Goal: Task Accomplishment & Management: Use online tool/utility

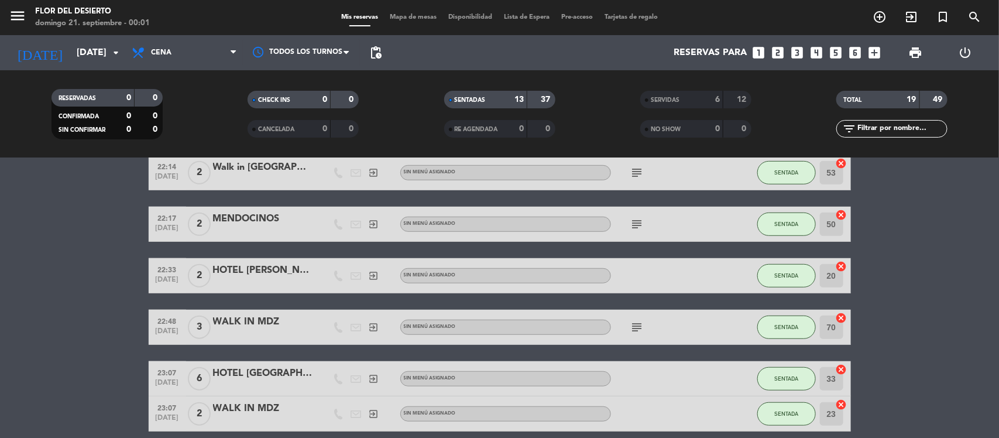
scroll to position [469, 0]
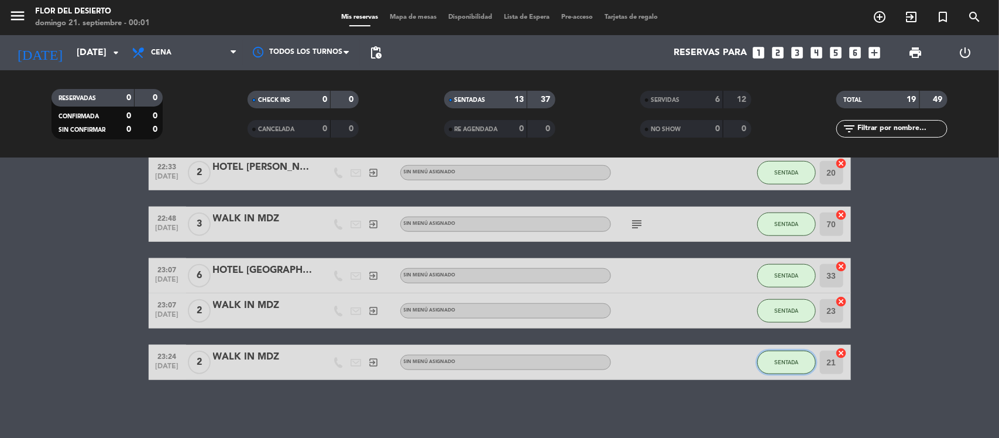
click at [777, 362] on span "SENTADA" at bounding box center [786, 362] width 24 height 6
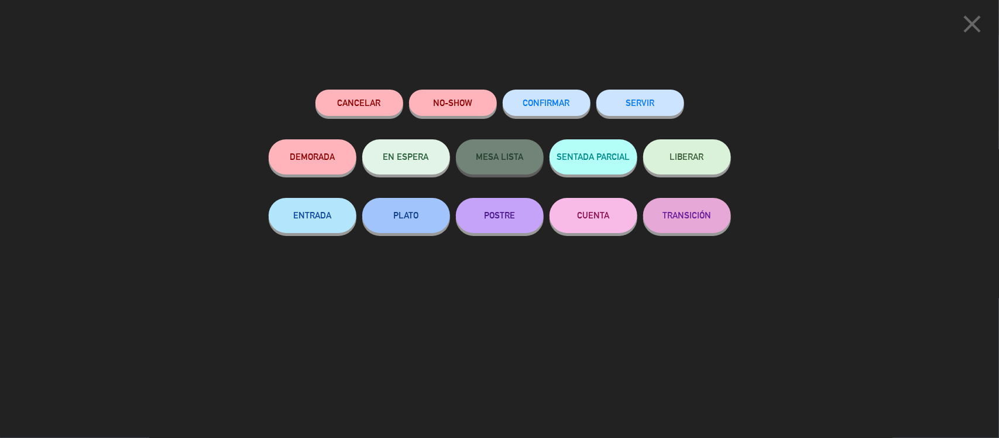
click at [927, 311] on div "close Cancelar NO-SHOW CONFIRMAR SERVIR DEMORADA EN ESPERA MESA LISTA SENTADA P…" at bounding box center [499, 219] width 999 height 438
click at [980, 18] on icon "close" at bounding box center [971, 23] width 29 height 29
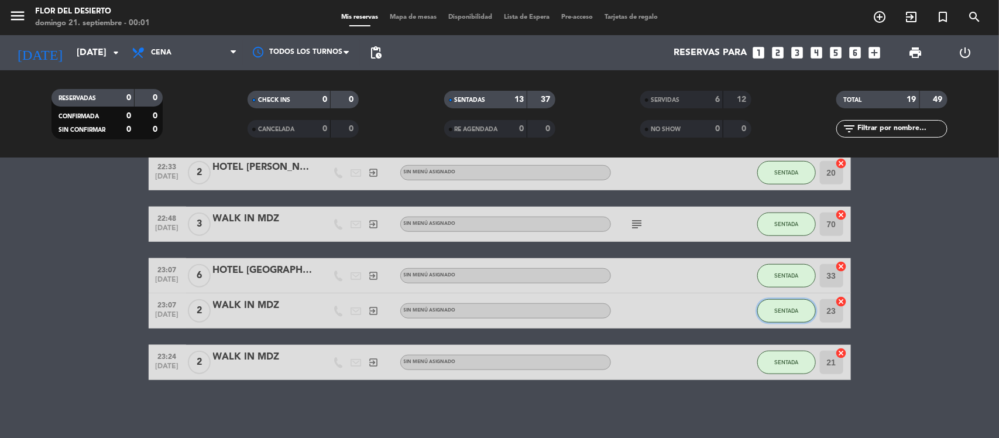
click at [787, 315] on button "SENTADA" at bounding box center [786, 310] width 59 height 23
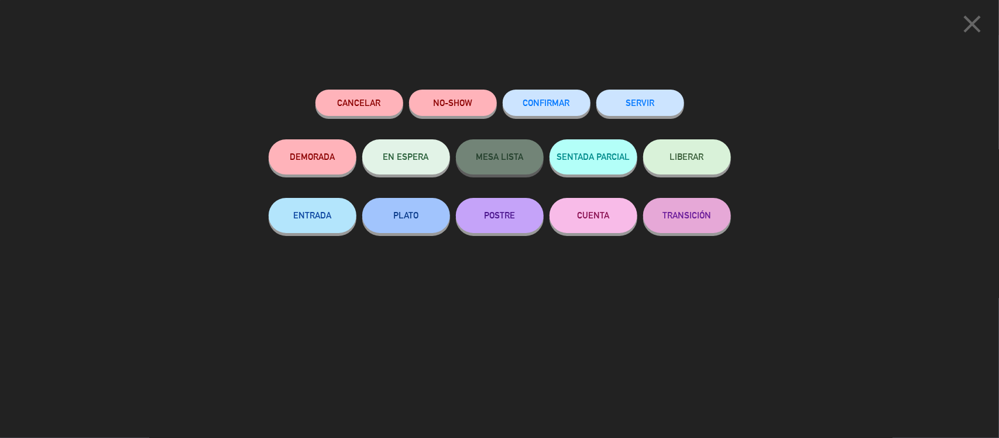
click at [639, 95] on button "SERVIR" at bounding box center [640, 103] width 88 height 26
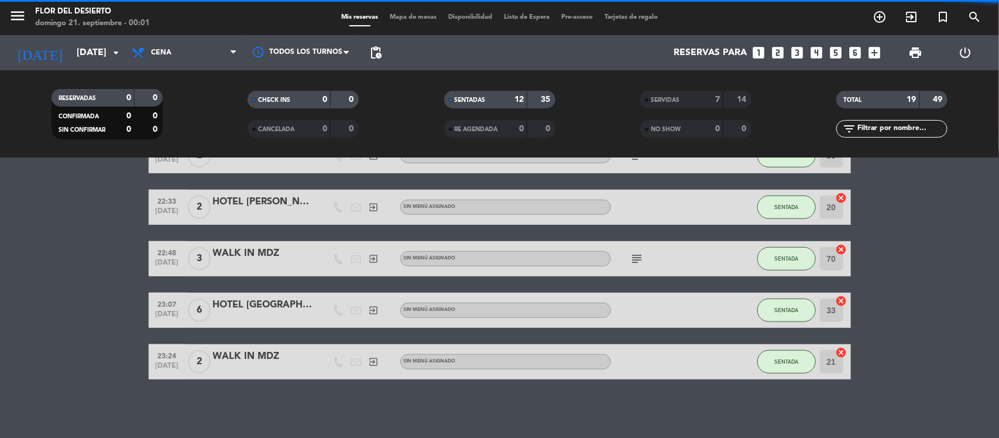
scroll to position [434, 0]
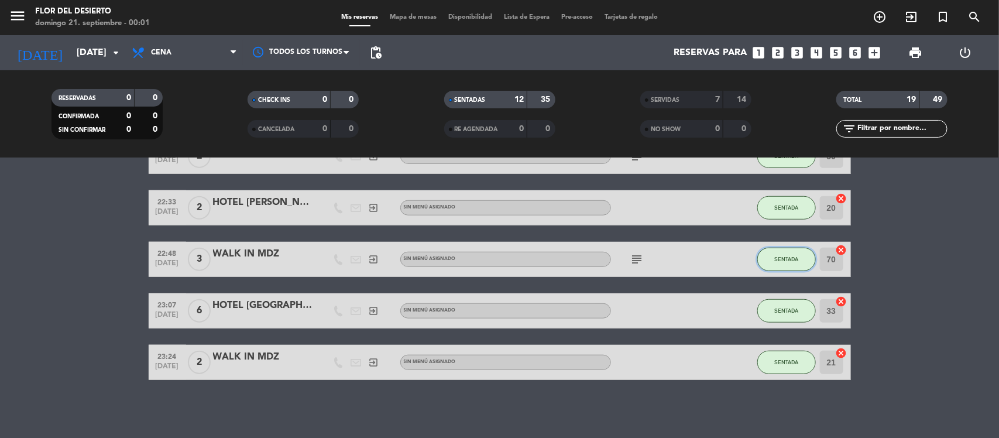
click at [783, 259] on span "SENTADA" at bounding box center [786, 259] width 24 height 6
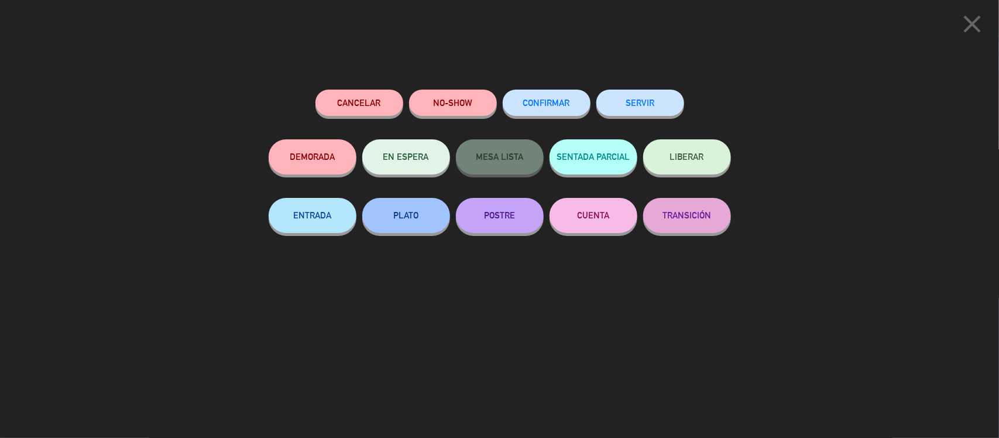
click at [666, 85] on div "Cancelar NO-SHOW CONFIRMAR SERVIR DEMORADA EN ESPERA MESA LISTA SENTADA PARCIAL…" at bounding box center [499, 259] width 479 height 356
click at [667, 92] on button "SERVIR" at bounding box center [640, 103] width 88 height 26
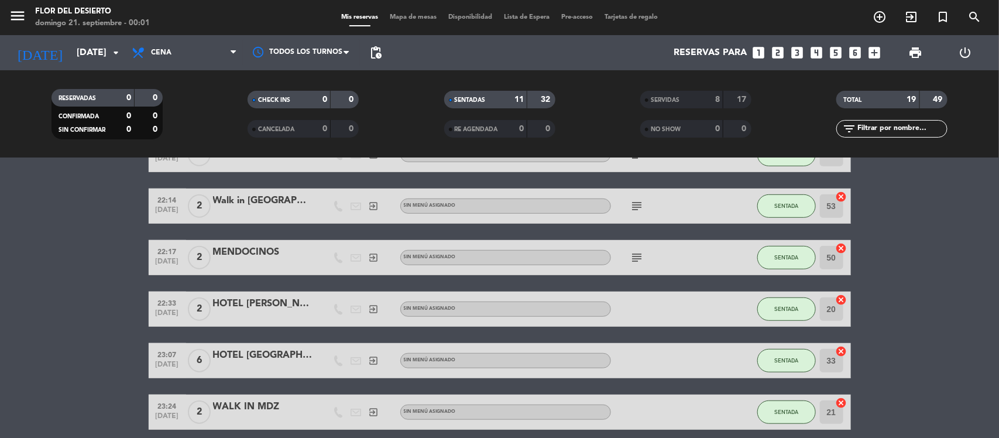
scroll to position [309, 0]
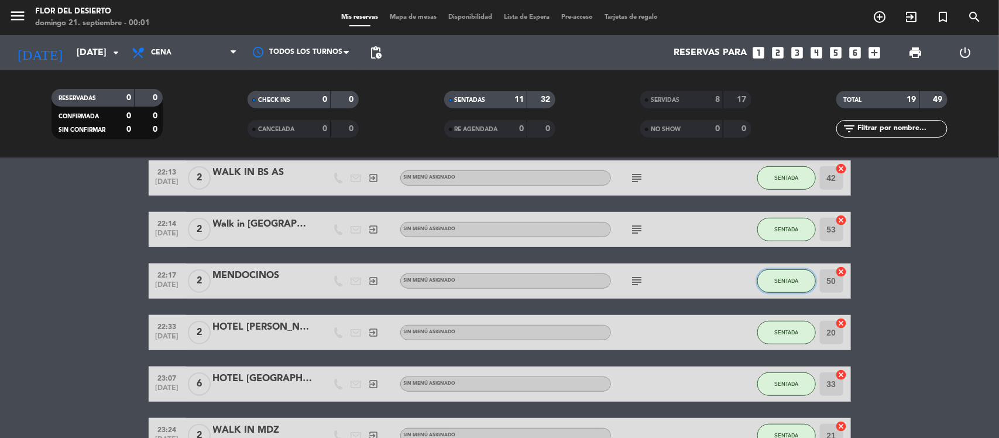
click at [787, 275] on button "SENTADA" at bounding box center [786, 280] width 59 height 23
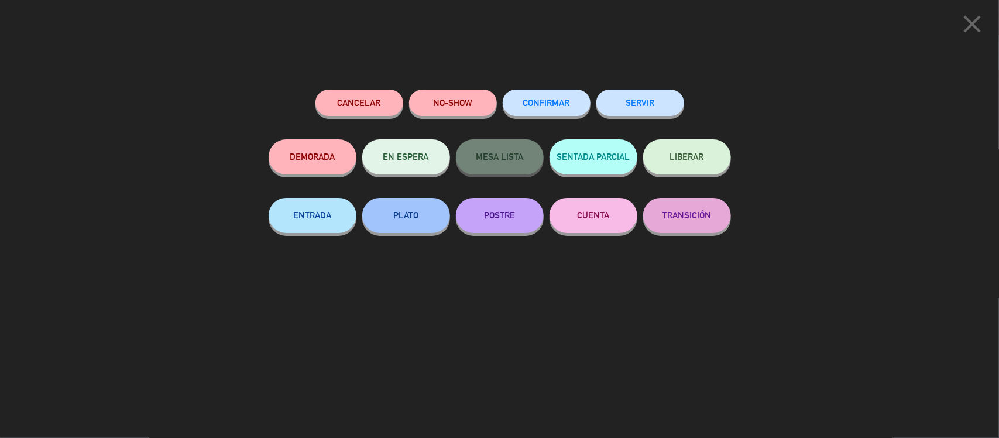
click at [677, 106] on button "SERVIR" at bounding box center [640, 103] width 88 height 26
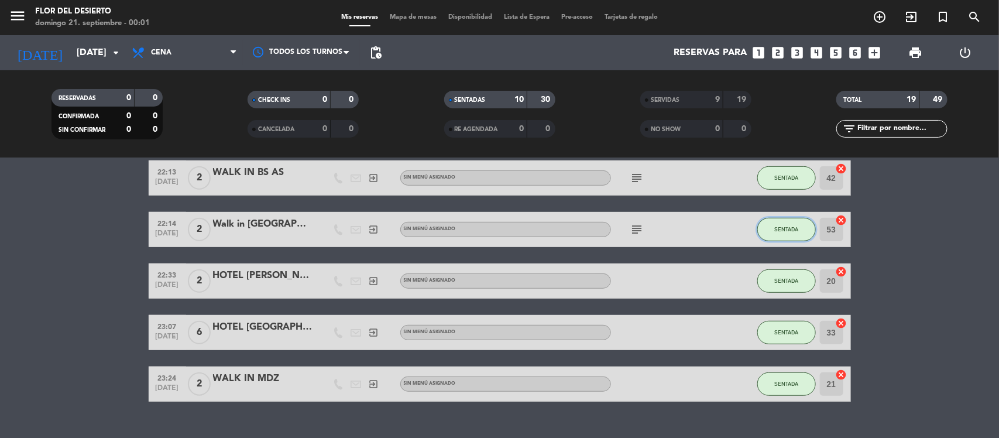
click at [786, 234] on button "SENTADA" at bounding box center [786, 229] width 59 height 23
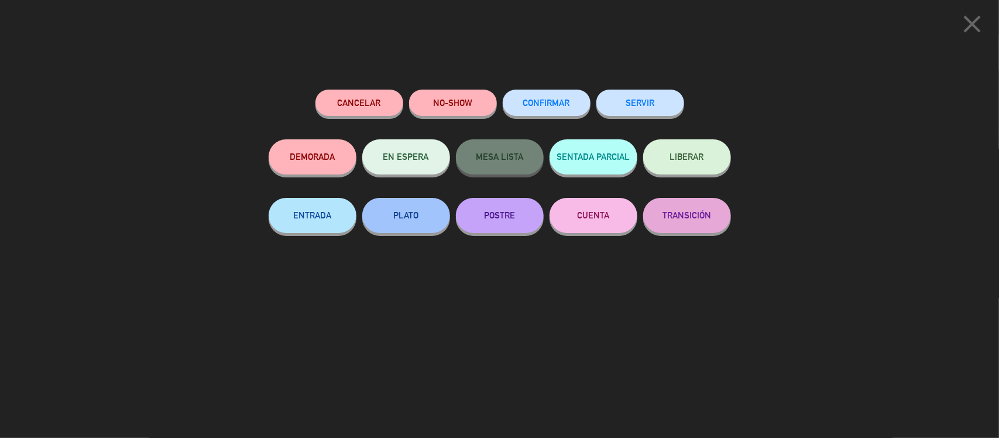
click at [634, 106] on button "SERVIR" at bounding box center [640, 103] width 88 height 26
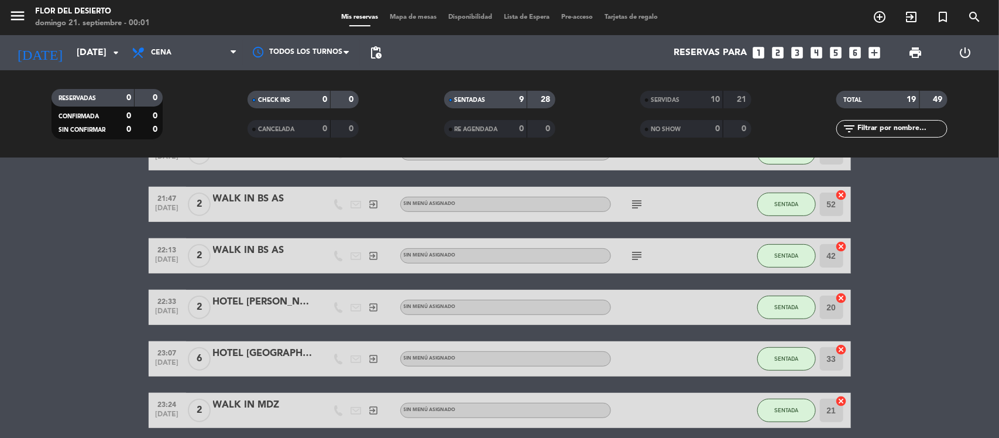
scroll to position [133, 0]
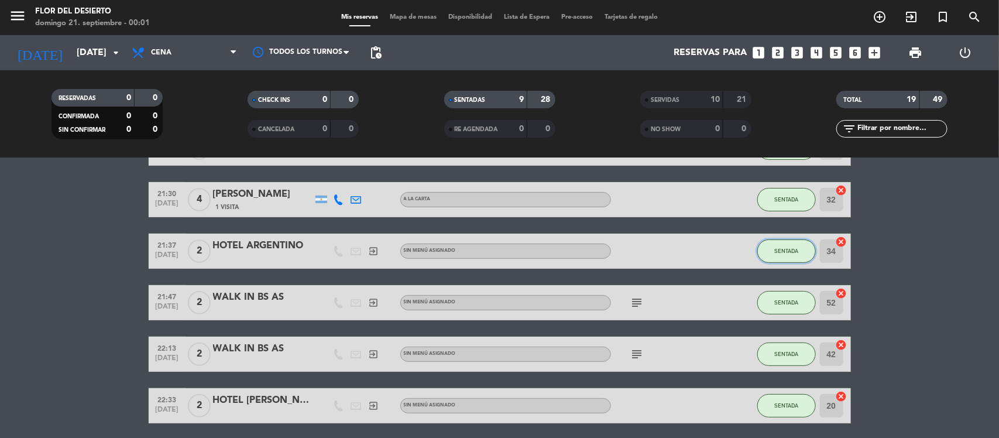
click at [779, 252] on span "SENTADA" at bounding box center [786, 250] width 24 height 6
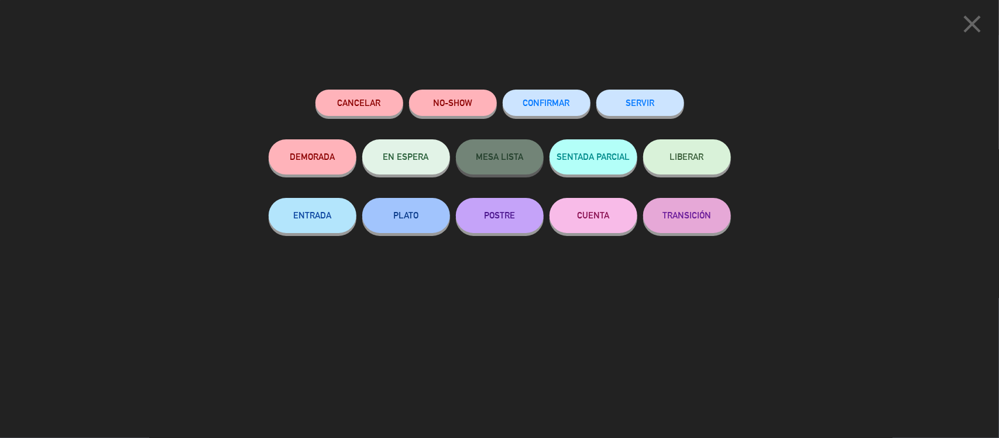
click at [659, 102] on button "SERVIR" at bounding box center [640, 103] width 88 height 26
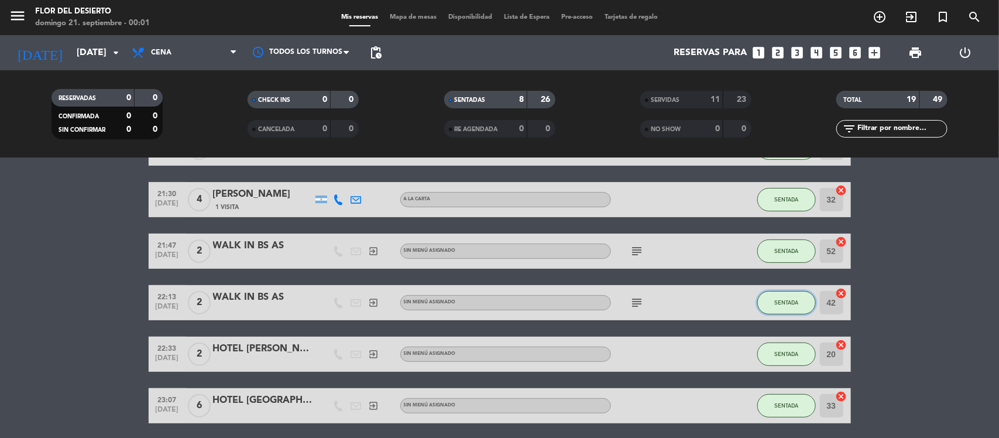
click at [774, 306] on button "SENTADA" at bounding box center [786, 302] width 59 height 23
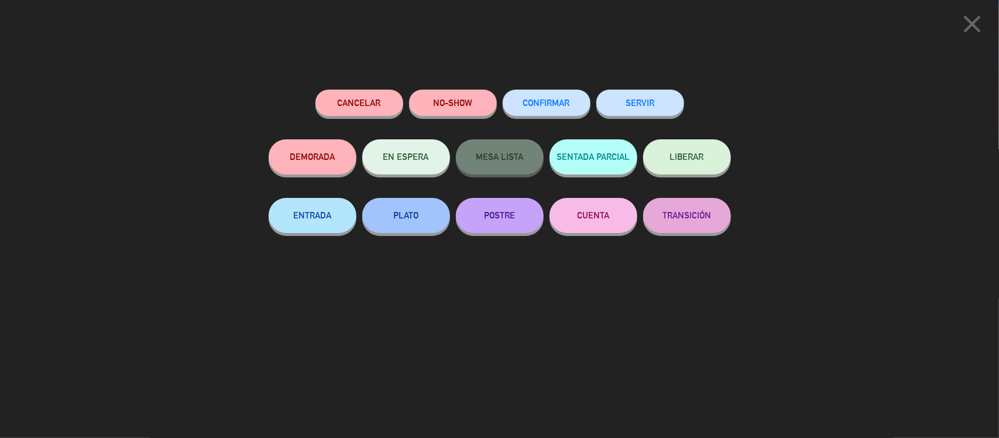
click at [630, 86] on div "Cancelar NO-SHOW CONFIRMAR SERVIR DEMORADA EN ESPERA MESA LISTA SENTADA PARCIAL…" at bounding box center [499, 259] width 479 height 356
click at [633, 91] on div "SERVIR" at bounding box center [640, 115] width 88 height 50
click at [670, 95] on button "SERVIR" at bounding box center [640, 103] width 88 height 26
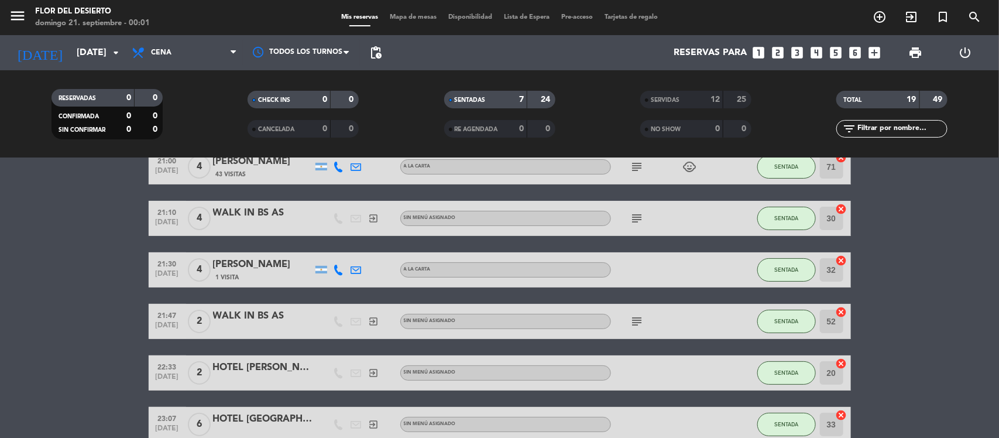
scroll to position [0, 0]
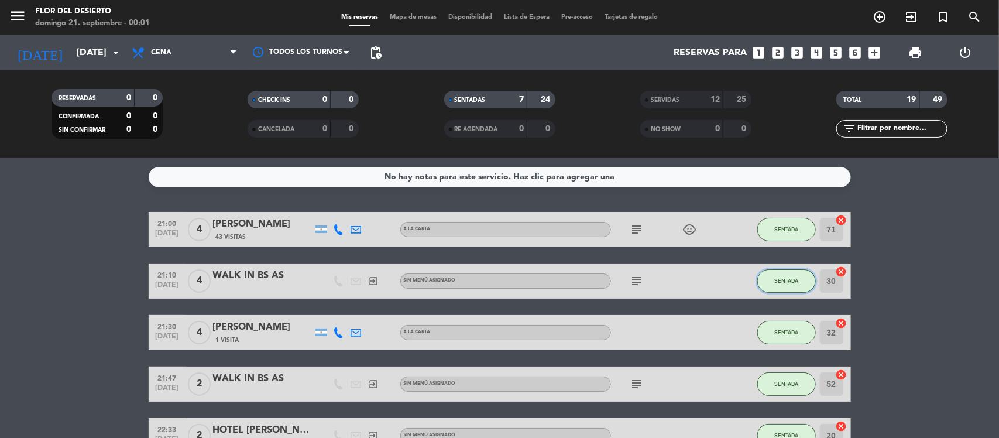
click at [788, 285] on button "SENTADA" at bounding box center [786, 280] width 59 height 23
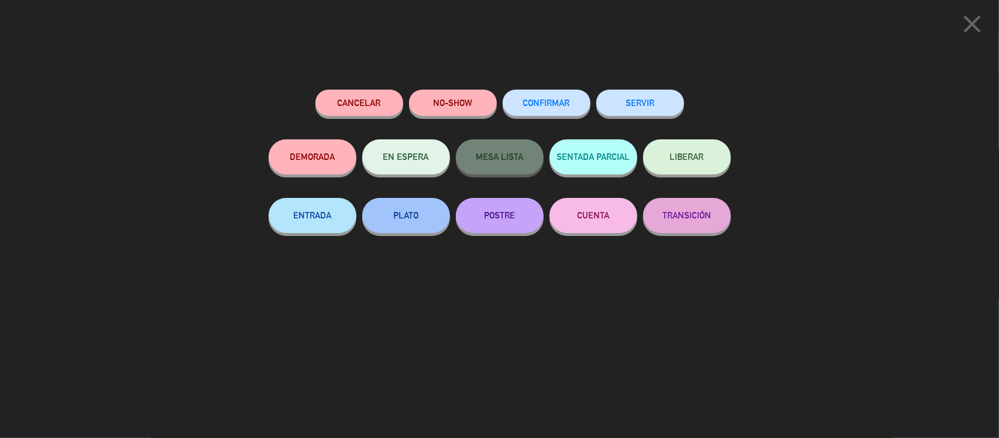
click at [634, 92] on button "SERVIR" at bounding box center [640, 103] width 88 height 26
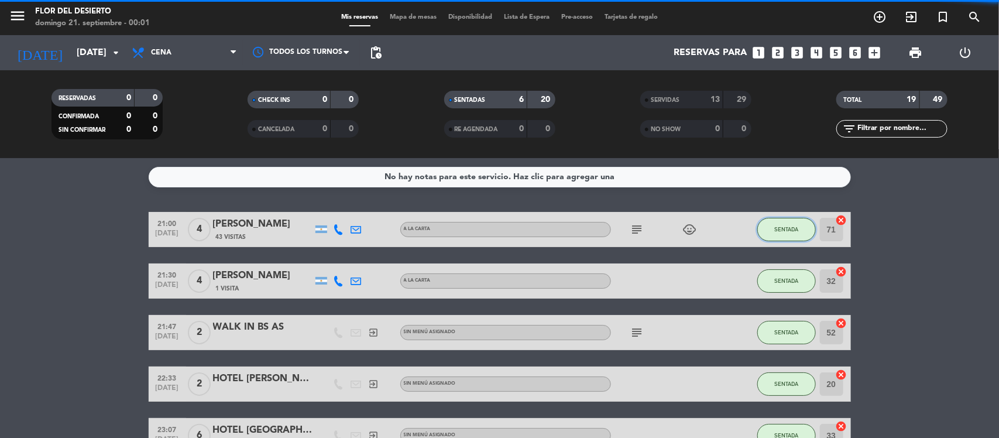
click at [781, 235] on button "SENTADA" at bounding box center [786, 229] width 59 height 23
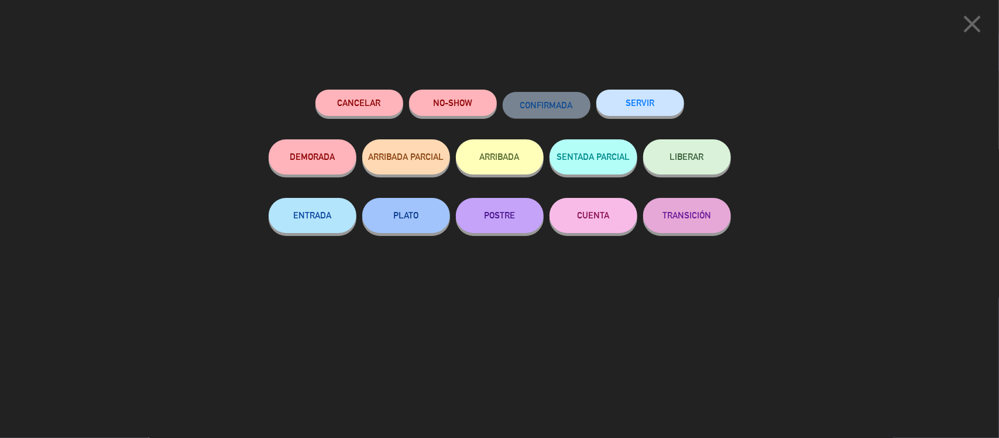
click at [642, 92] on button "SERVIR" at bounding box center [640, 103] width 88 height 26
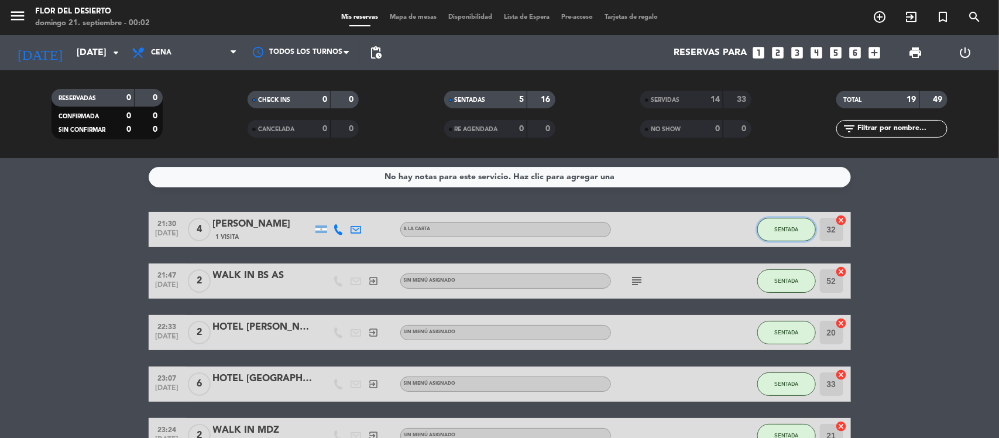
click at [784, 232] on span "SENTADA" at bounding box center [786, 229] width 24 height 6
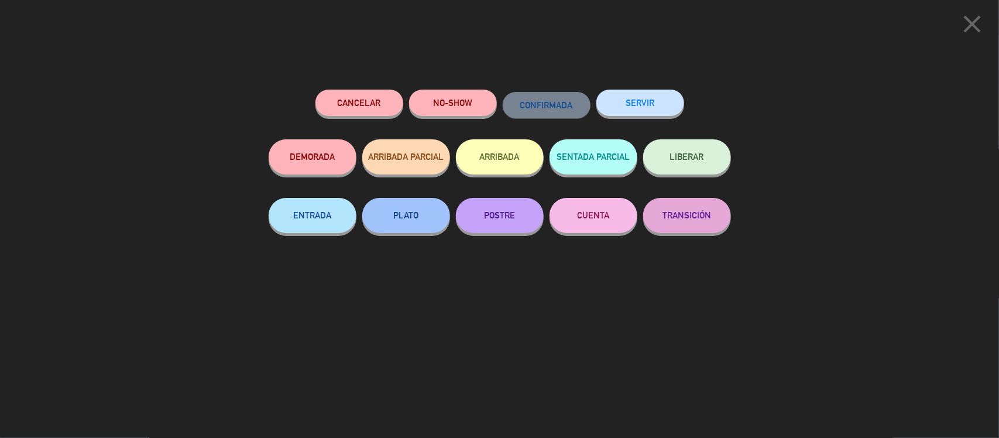
click at [656, 94] on button "SERVIR" at bounding box center [640, 103] width 88 height 26
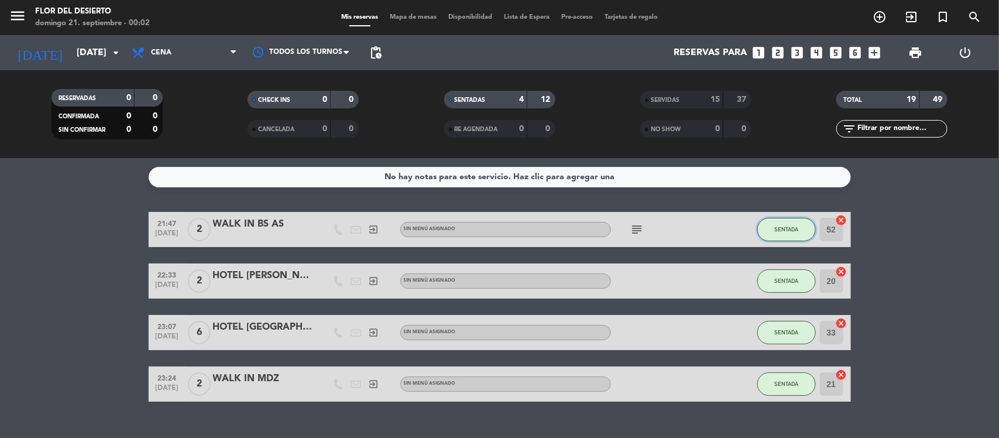
click at [776, 224] on button "SENTADA" at bounding box center [786, 229] width 59 height 23
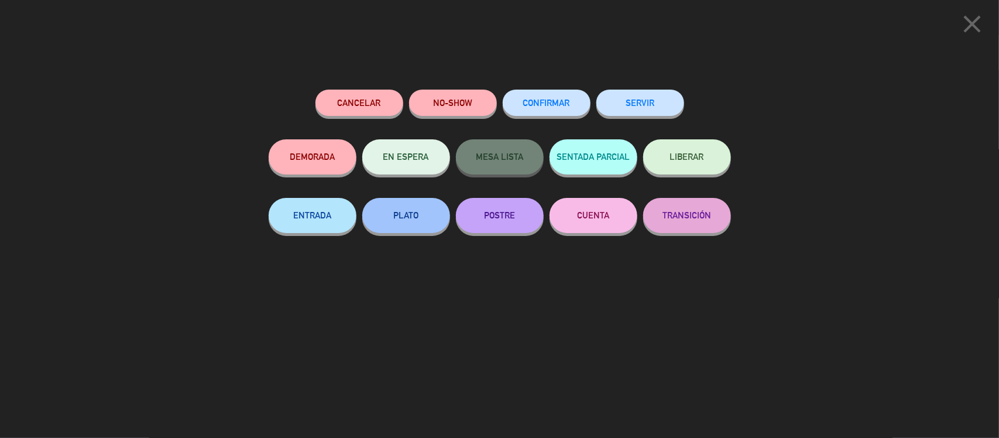
click at [656, 94] on button "SERVIR" at bounding box center [640, 103] width 88 height 26
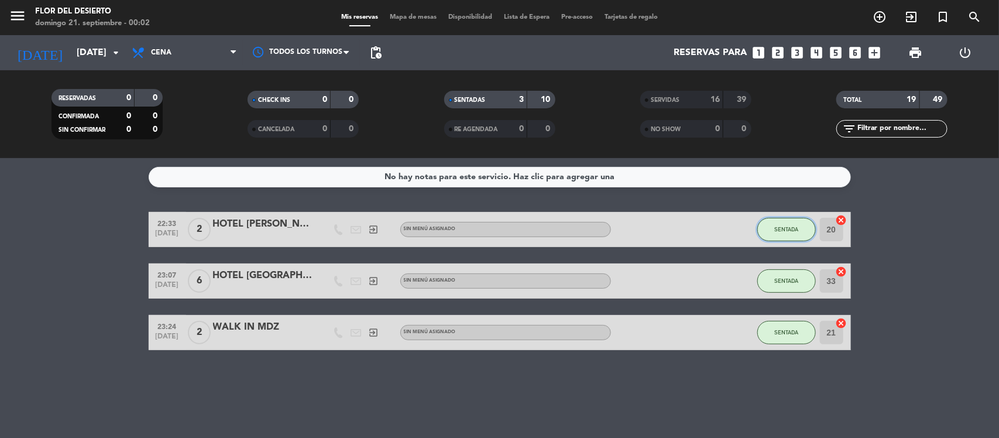
click at [791, 231] on span "SENTADA" at bounding box center [786, 229] width 24 height 6
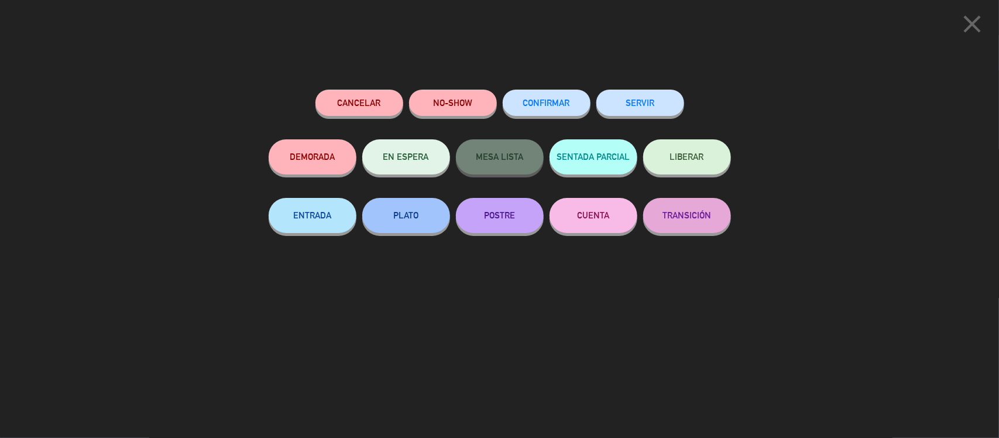
click at [651, 106] on button "SERVIR" at bounding box center [640, 103] width 88 height 26
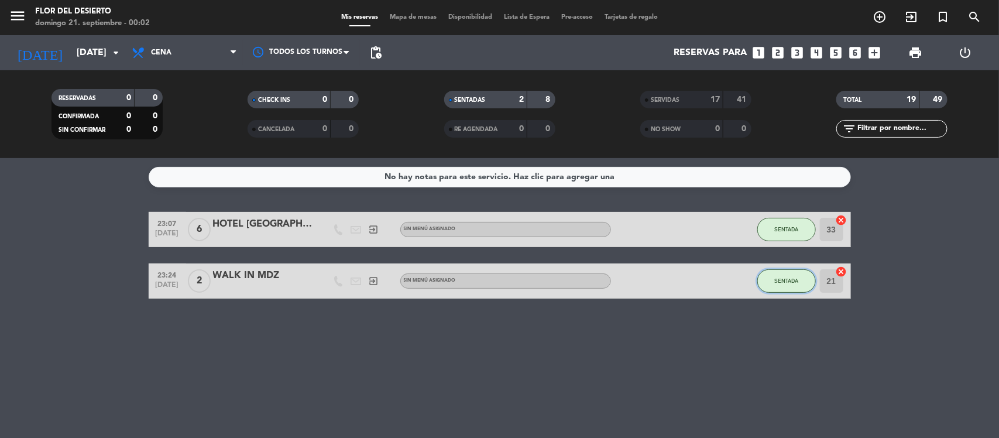
click at [794, 278] on span "SENTADA" at bounding box center [786, 280] width 24 height 6
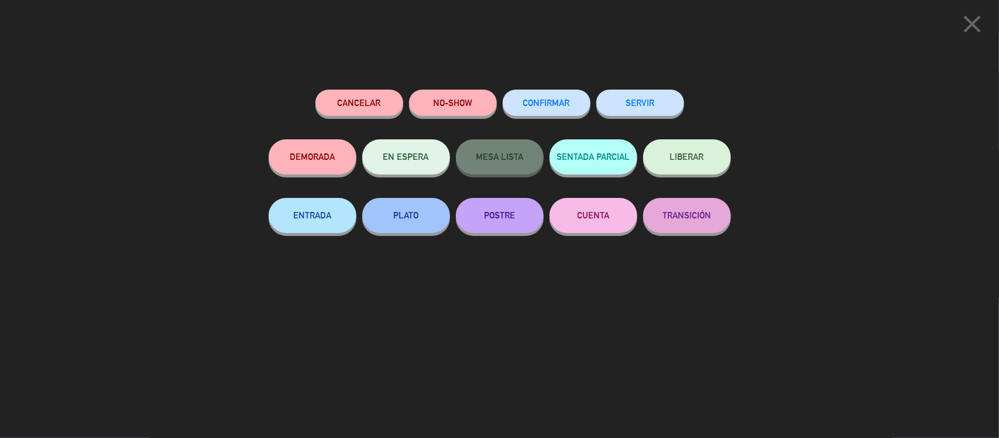
click at [662, 111] on button "SERVIR" at bounding box center [640, 103] width 88 height 26
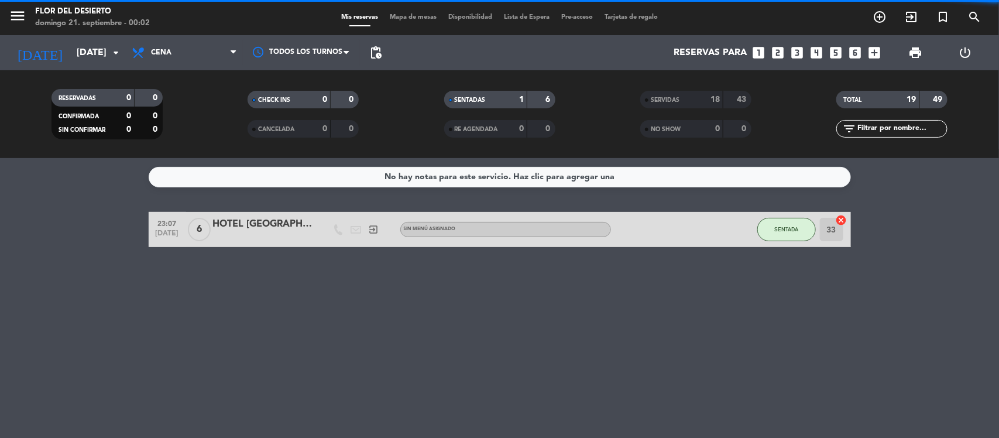
click at [796, 226] on span "SENTADA" at bounding box center [786, 229] width 24 height 6
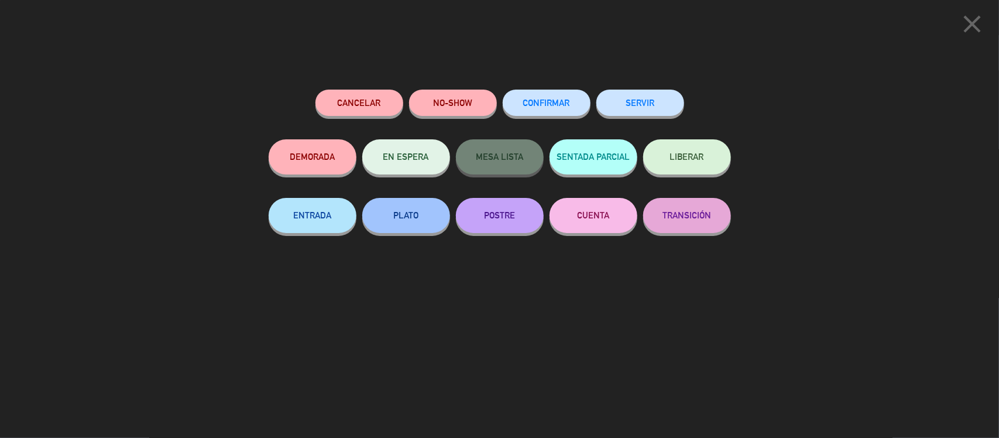
click at [647, 94] on button "SERVIR" at bounding box center [640, 103] width 88 height 26
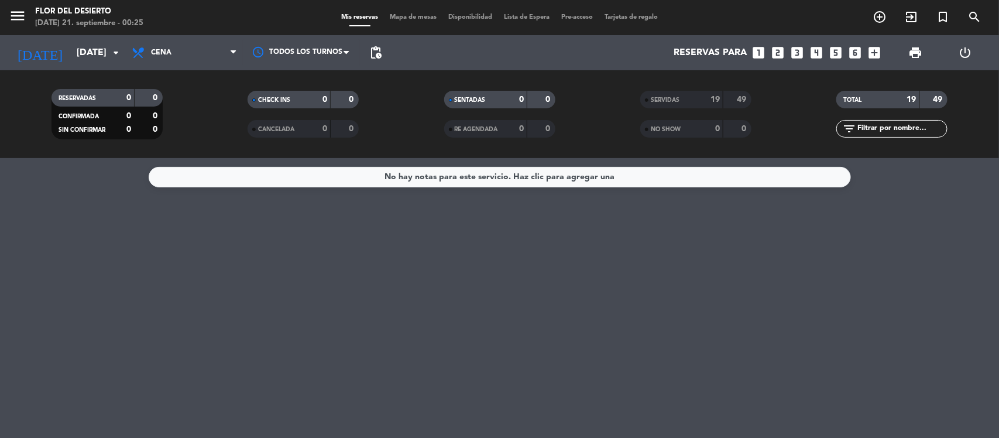
click at [737, 97] on strong "49" at bounding box center [743, 99] width 12 height 8
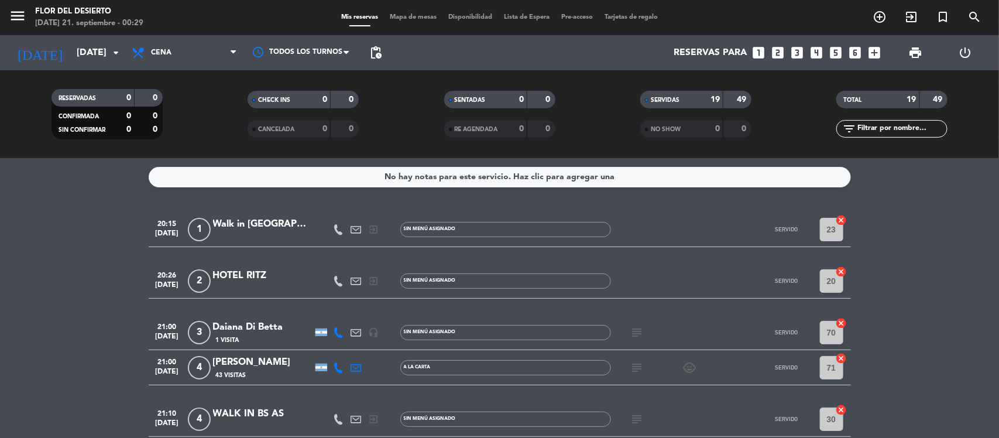
click at [414, 21] on div "Mis reservas Mapa de mesas Disponibilidad Lista de Espera Pre-acceso Tarjetas d…" at bounding box center [499, 17] width 328 height 11
click at [417, 20] on span "Mapa de mesas" at bounding box center [413, 17] width 59 height 6
